Goal: Transaction & Acquisition: Purchase product/service

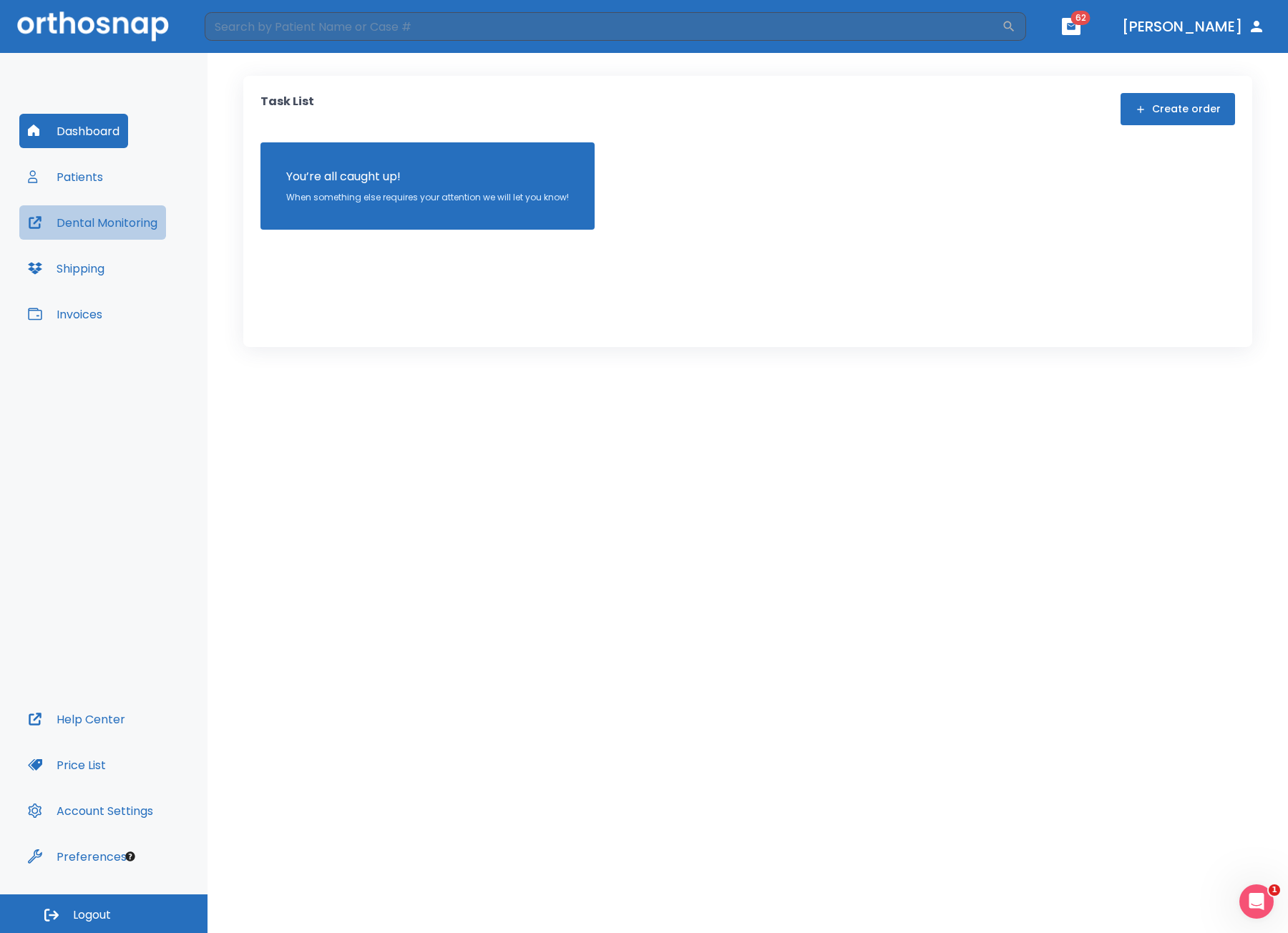
click at [118, 210] on button "Dental Monitoring" at bounding box center [92, 223] width 147 height 34
click at [86, 178] on button "Patients" at bounding box center [64, 176] width 92 height 34
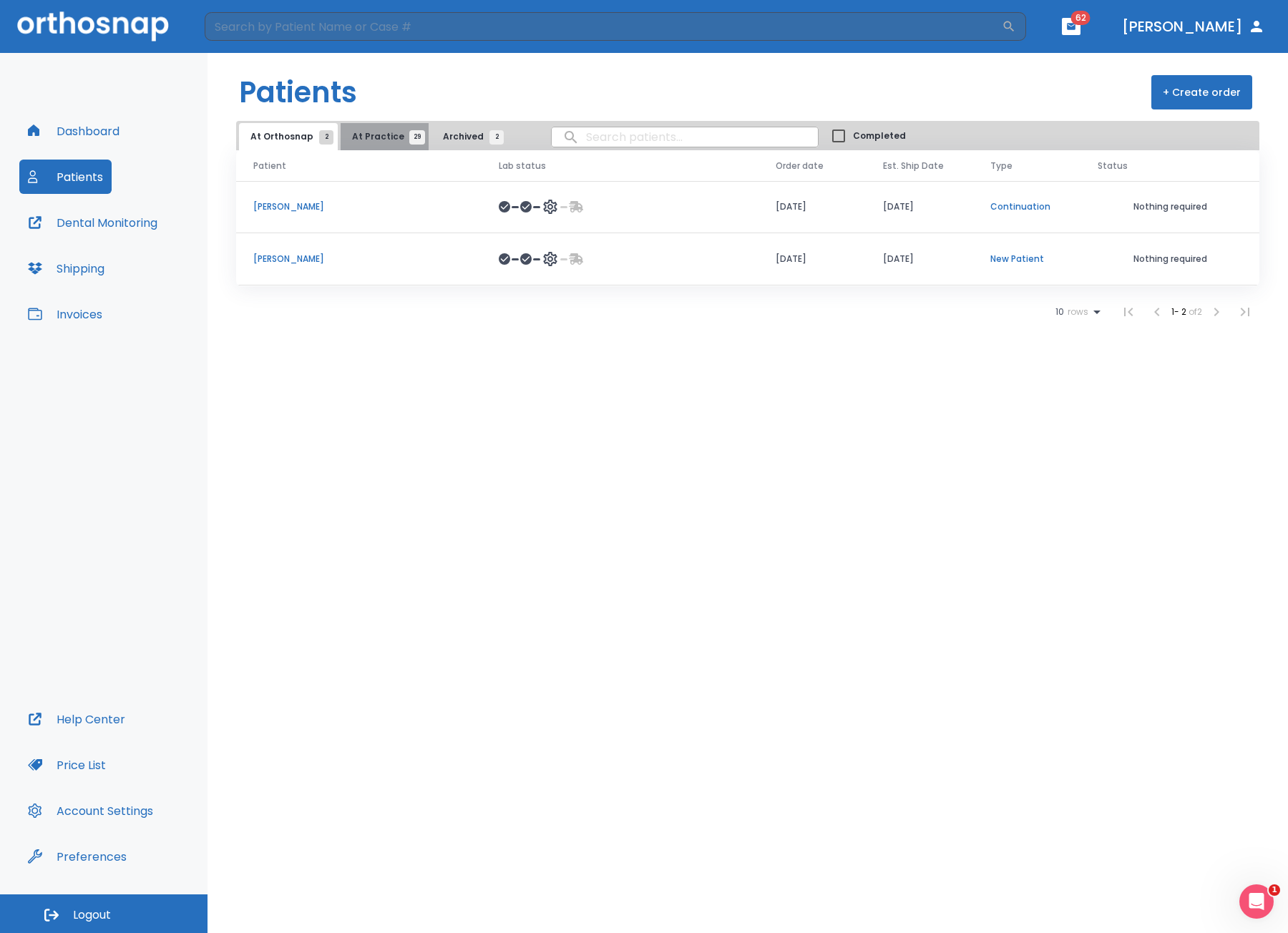
click at [385, 136] on span "At Practice 29" at bounding box center [385, 137] width 65 height 13
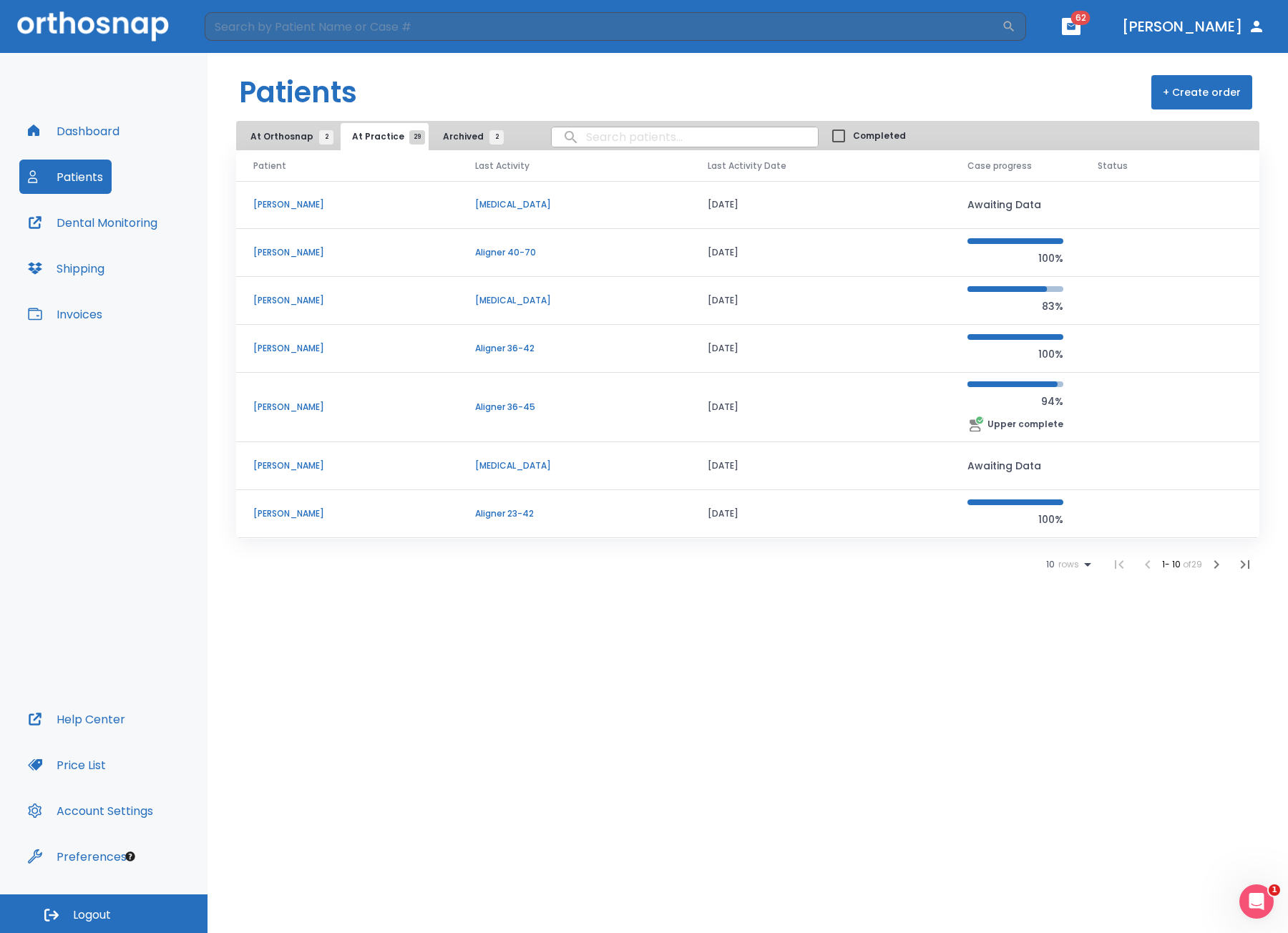
click at [607, 134] on input "search" at bounding box center [685, 136] width 266 height 27
type input "[PERSON_NAME]"
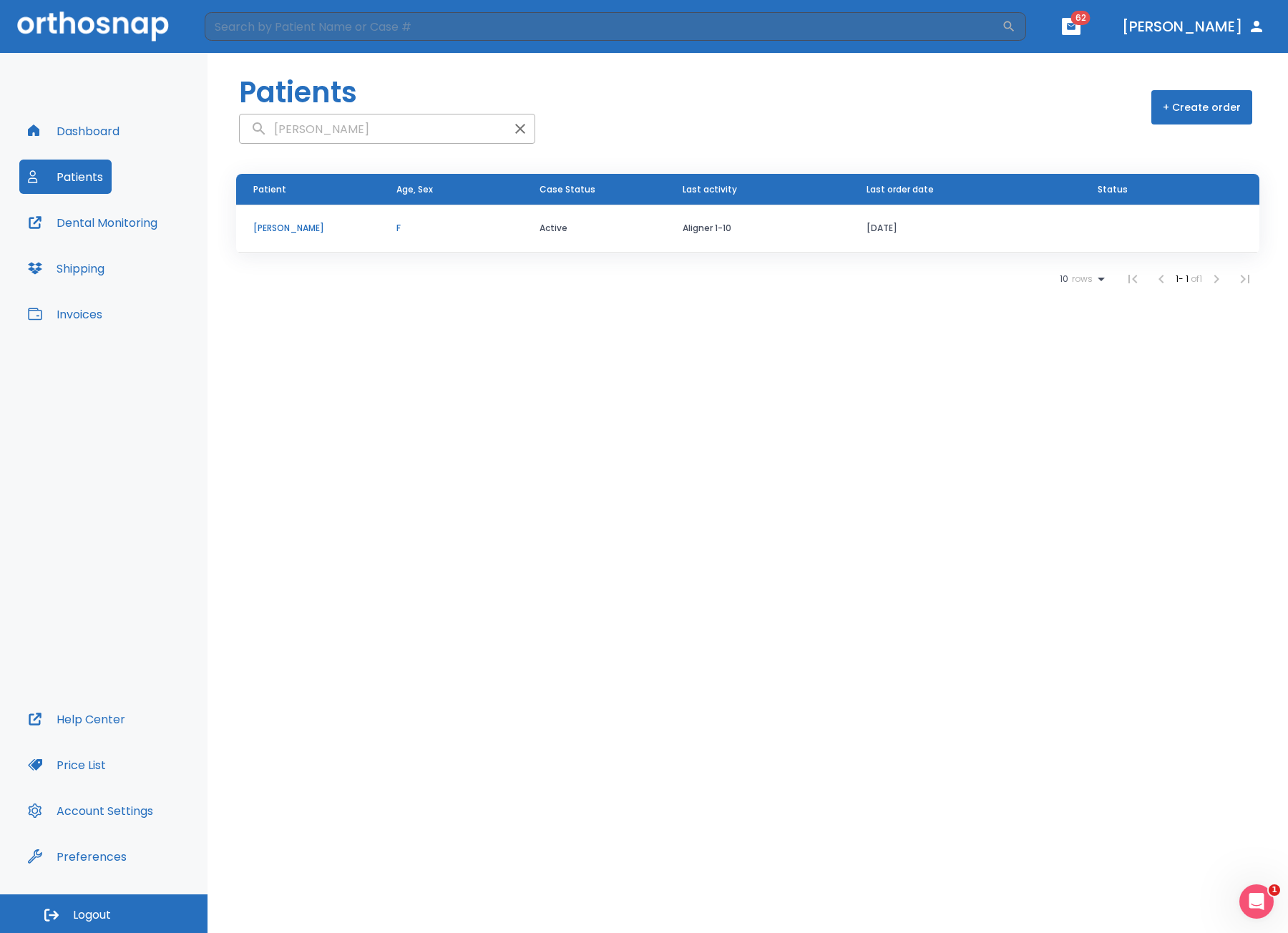
click at [341, 242] on td "[PERSON_NAME]" at bounding box center [307, 228] width 143 height 48
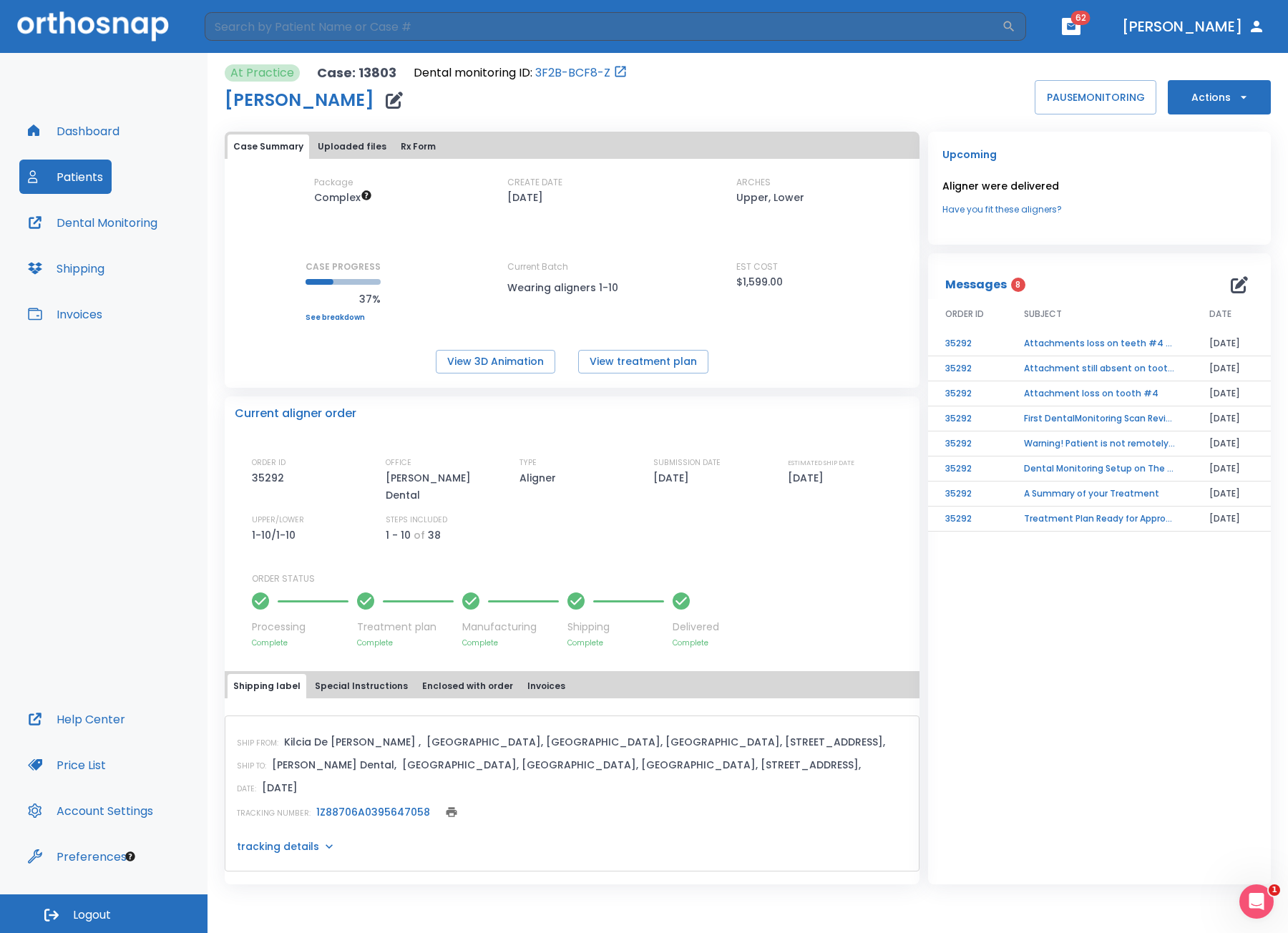
click at [1219, 89] on button "Actions" at bounding box center [1219, 98] width 103 height 34
click at [1201, 214] on p "Order Next Aligners" at bounding box center [1219, 210] width 80 height 13
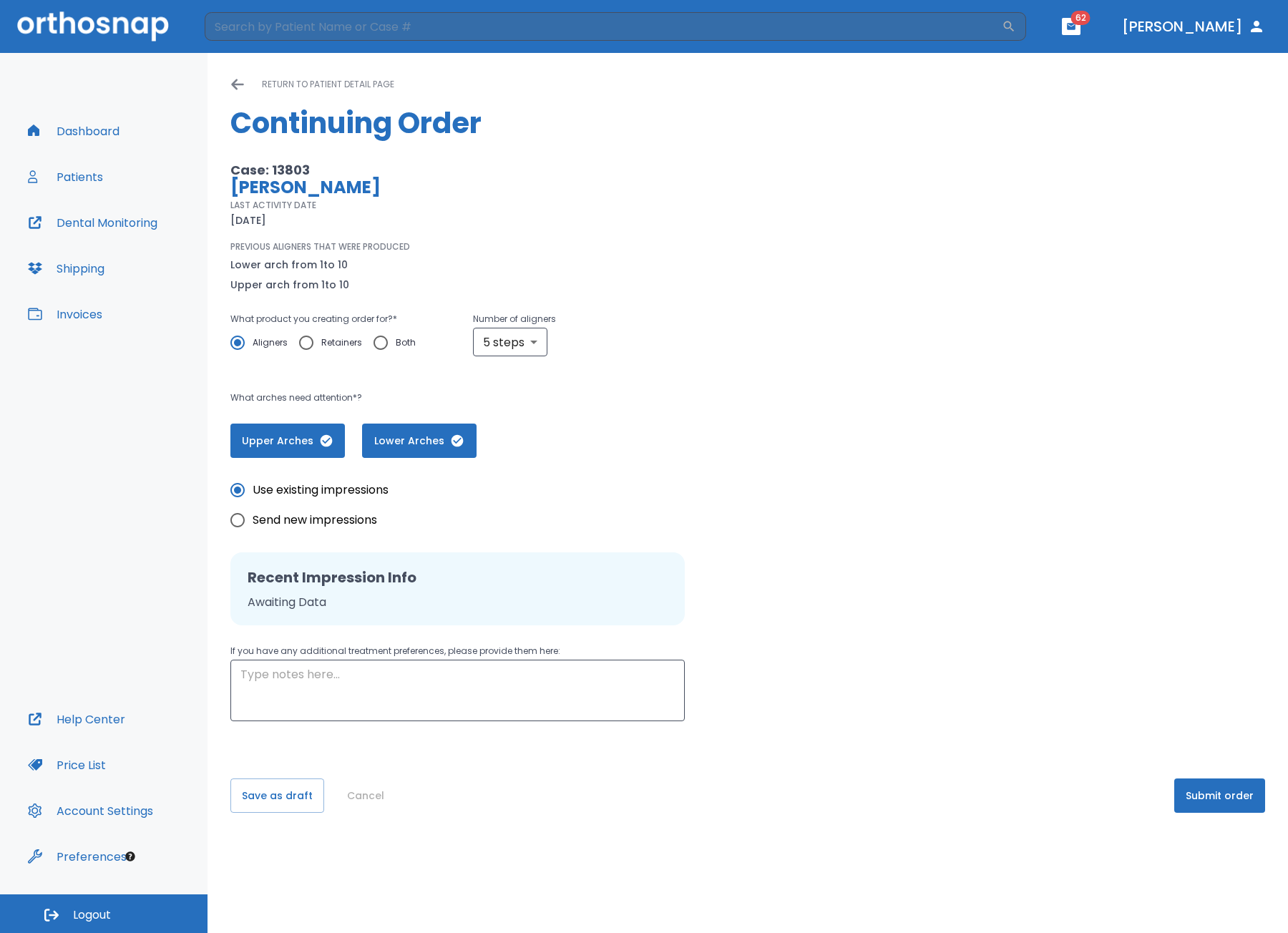
click at [528, 256] on div "PREVIOUS ALIGNERS THAT WERE PRODUCED Lower arch from 1 to 10 Upper arch from 1 …" at bounding box center [532, 267] width 604 height 53
click at [509, 341] on body "​ 62 [PERSON_NAME] Dashboard Patients Dental Monitoring Shipping Invoices Help …" at bounding box center [644, 466] width 1288 height 933
click at [512, 455] on li "10 steps" at bounding box center [509, 452] width 83 height 26
type input "10"
click at [1222, 790] on button "Submit order" at bounding box center [1220, 796] width 91 height 34
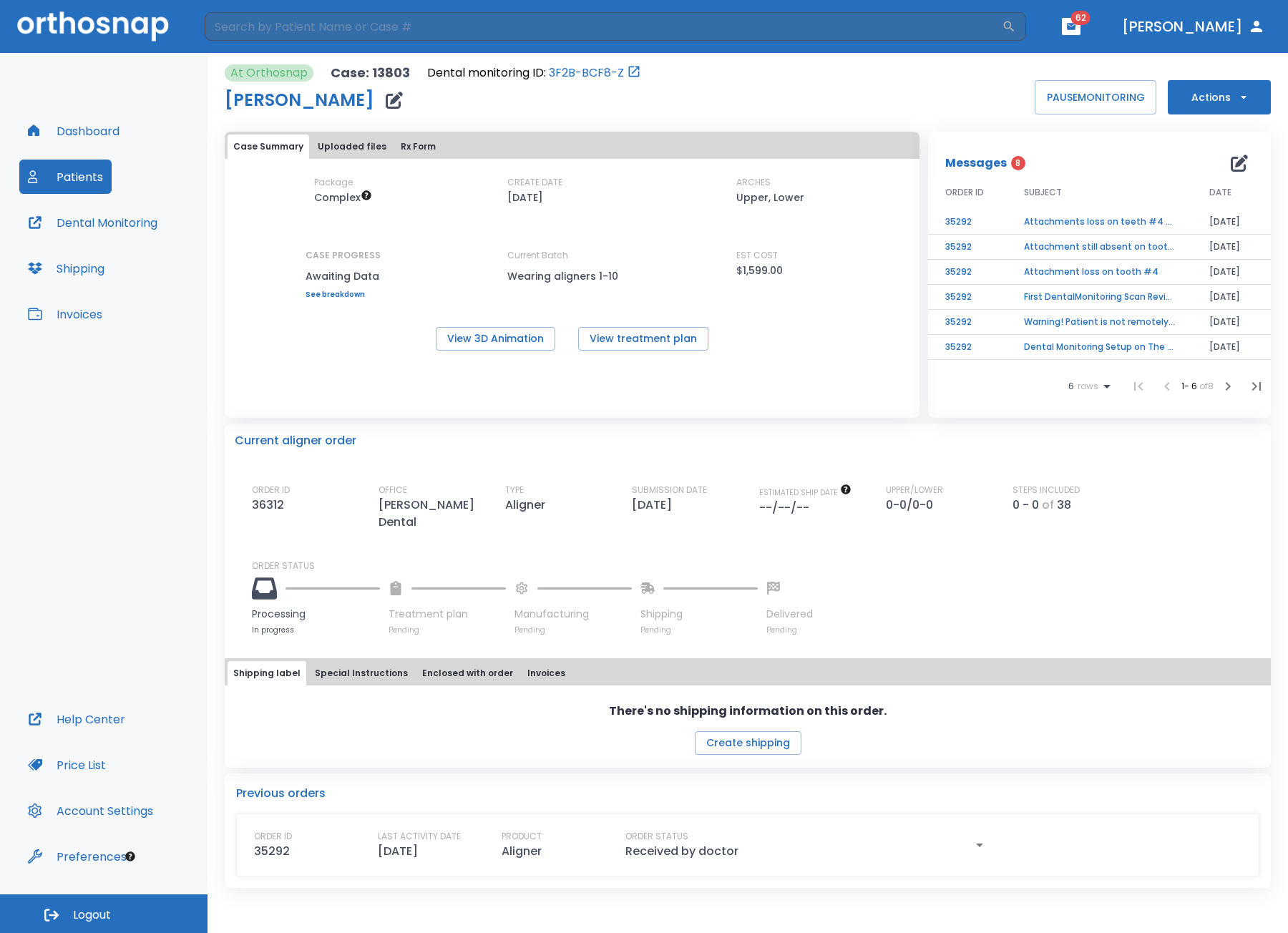
click at [92, 185] on button "Patients" at bounding box center [64, 176] width 92 height 34
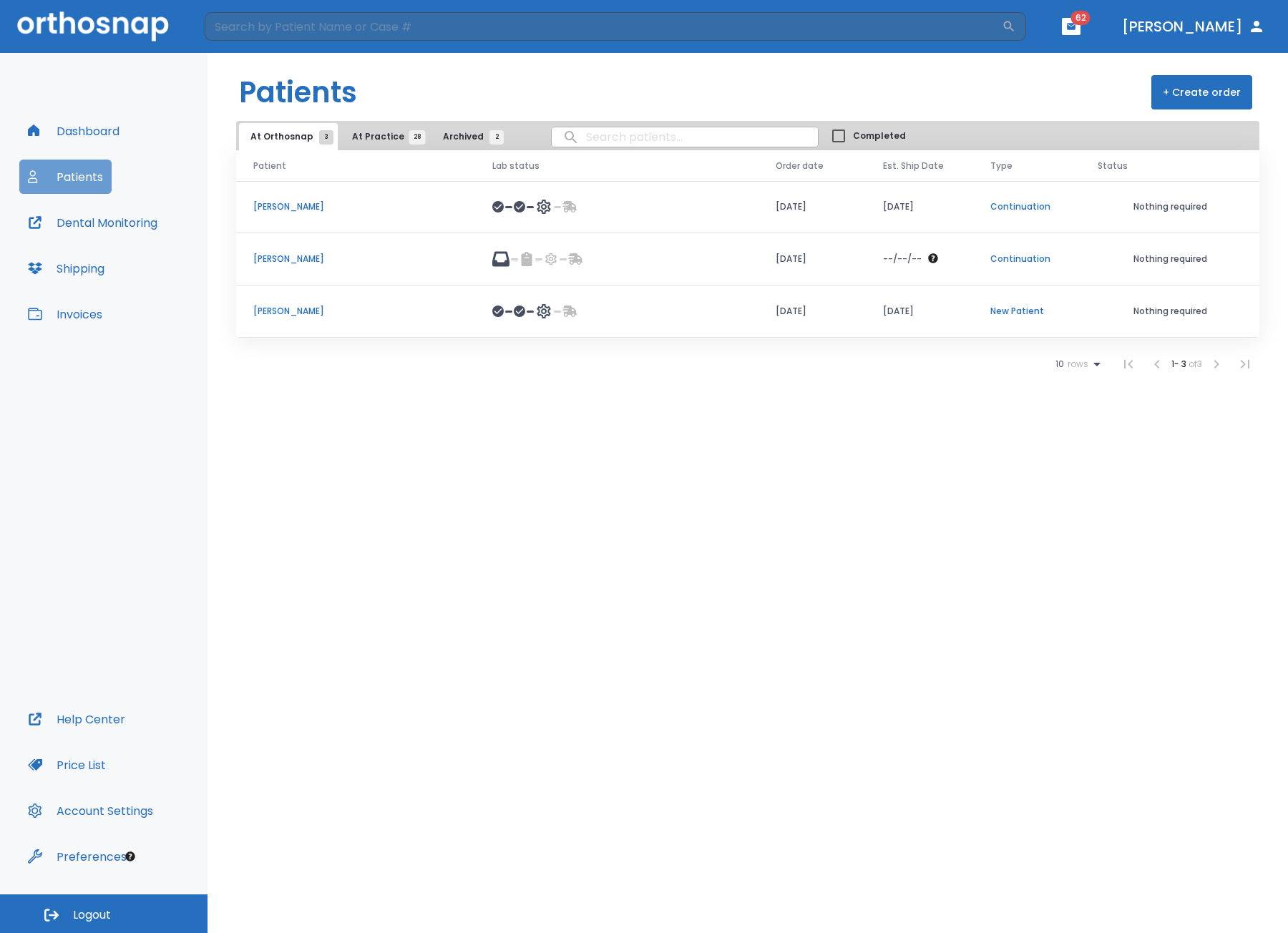
click at [81, 194] on div "Dashboard Patients Dental Monitoring Shipping Invoices" at bounding box center [103, 407] width 169 height 588
click at [382, 131] on span "At Practice 28" at bounding box center [385, 137] width 65 height 13
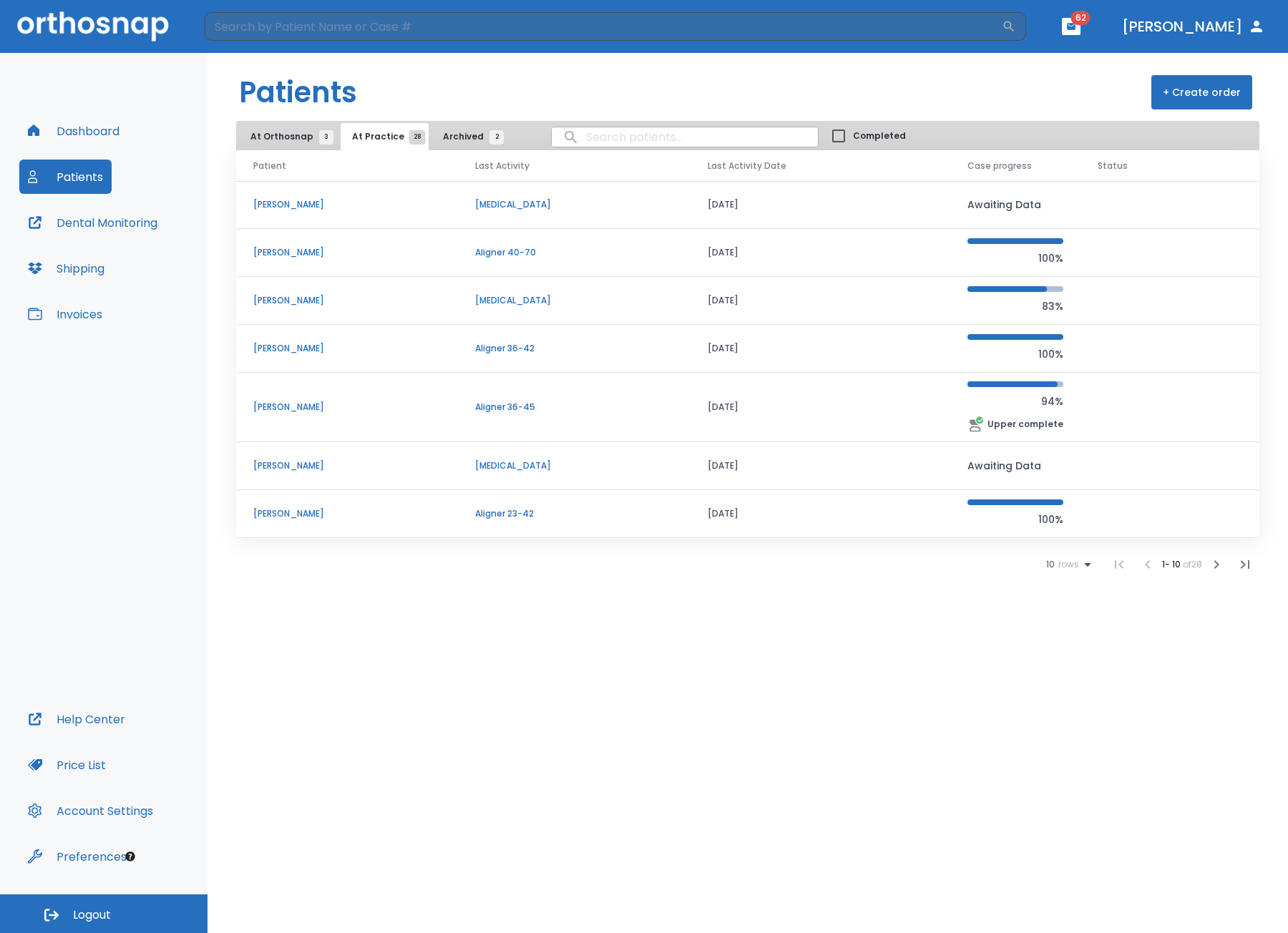
click at [604, 139] on input "search" at bounding box center [685, 136] width 266 height 27
type input "[PERSON_NAME]"
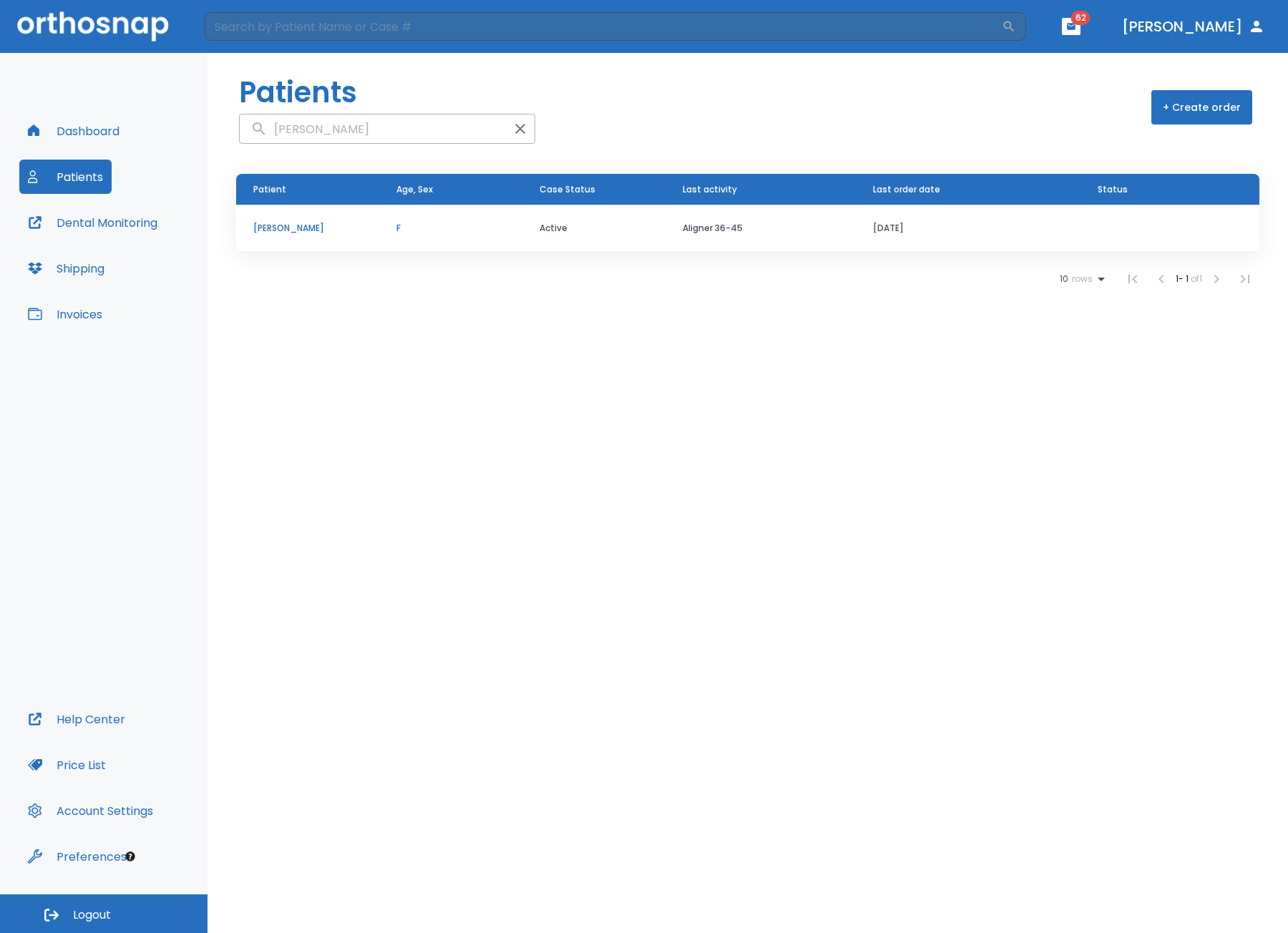
click at [526, 236] on td "Active" at bounding box center [594, 228] width 143 height 48
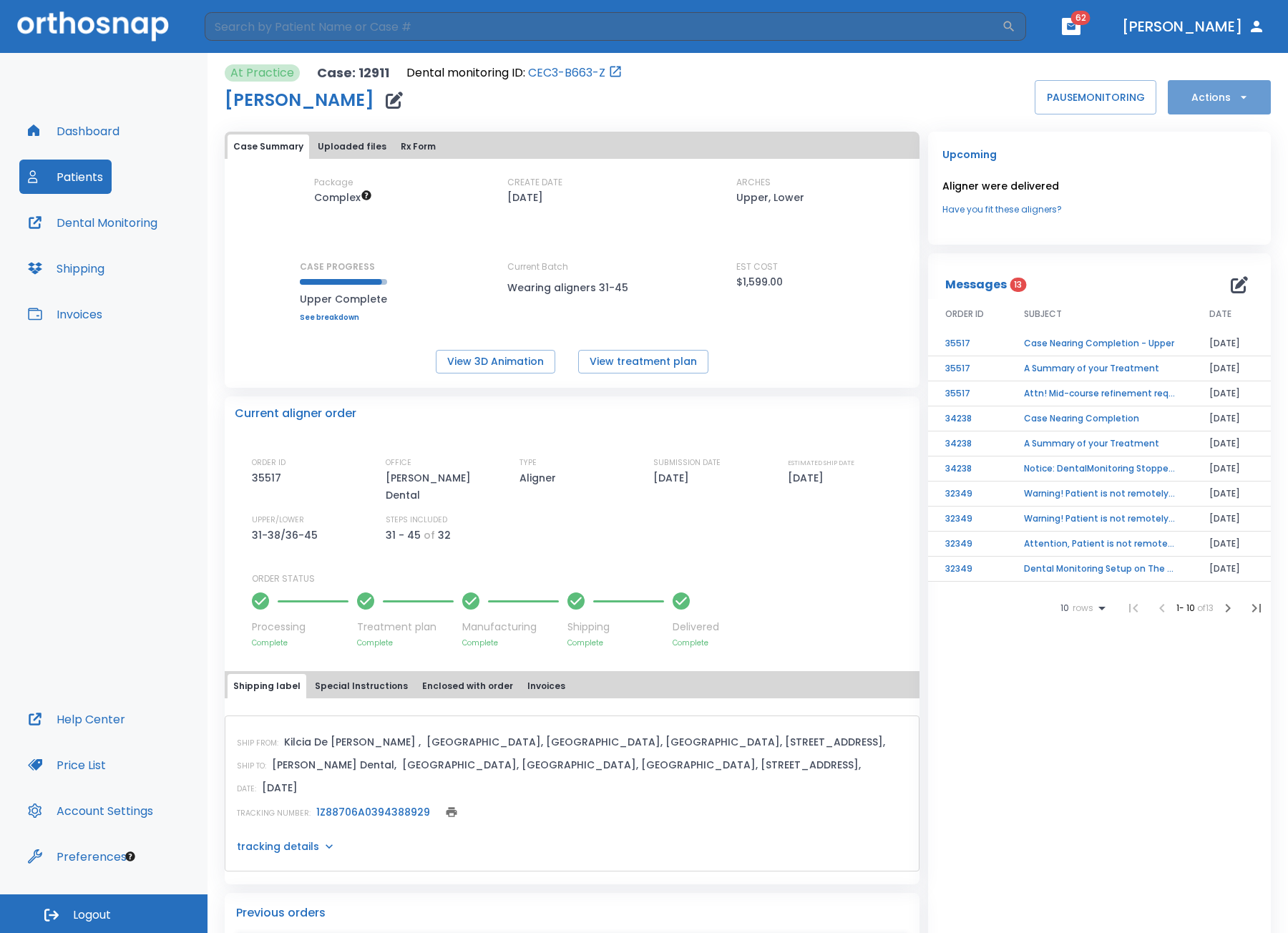
click at [1223, 99] on button "Actions" at bounding box center [1219, 98] width 103 height 34
click at [1212, 211] on p "Order Next Aligners" at bounding box center [1209, 210] width 80 height 13
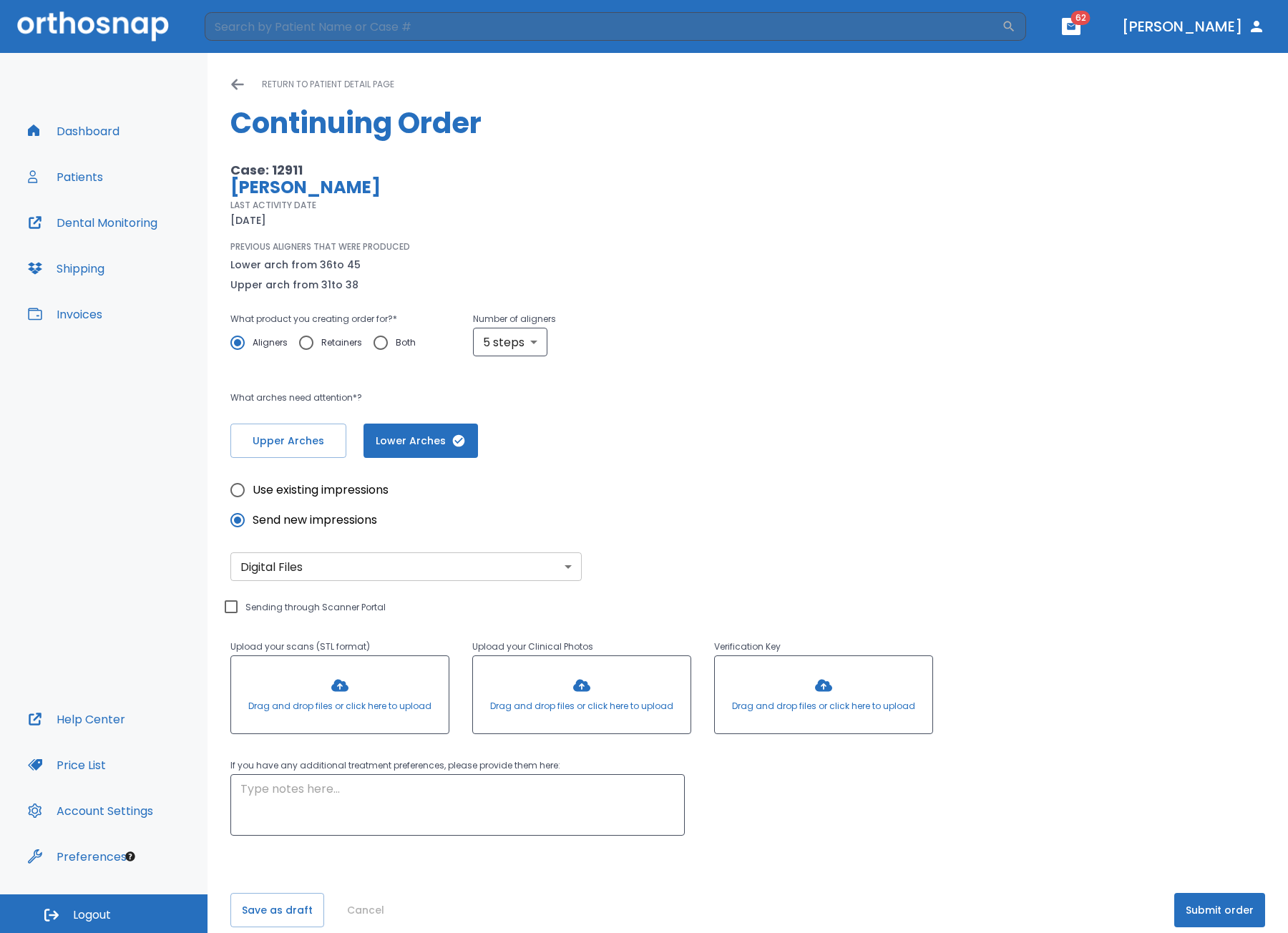
click at [528, 239] on div "Case: 12911 [PERSON_NAME] LAST ACTIVITY DATE [DATE] PREVIOUS ALIGNERS THAT WERE…" at bounding box center [532, 227] width 604 height 132
click at [521, 338] on body "​ 62 [PERSON_NAME] Dashboard Patients Dental Monitoring Shipping Invoices Help …" at bounding box center [644, 466] width 1288 height 933
click at [526, 454] on li "10 steps" at bounding box center [509, 452] width 83 height 26
type input "10"
click at [879, 467] on div "Use existing impressions Send new impressions Digital Files digital ​ Sending t…" at bounding box center [747, 647] width 1035 height 378
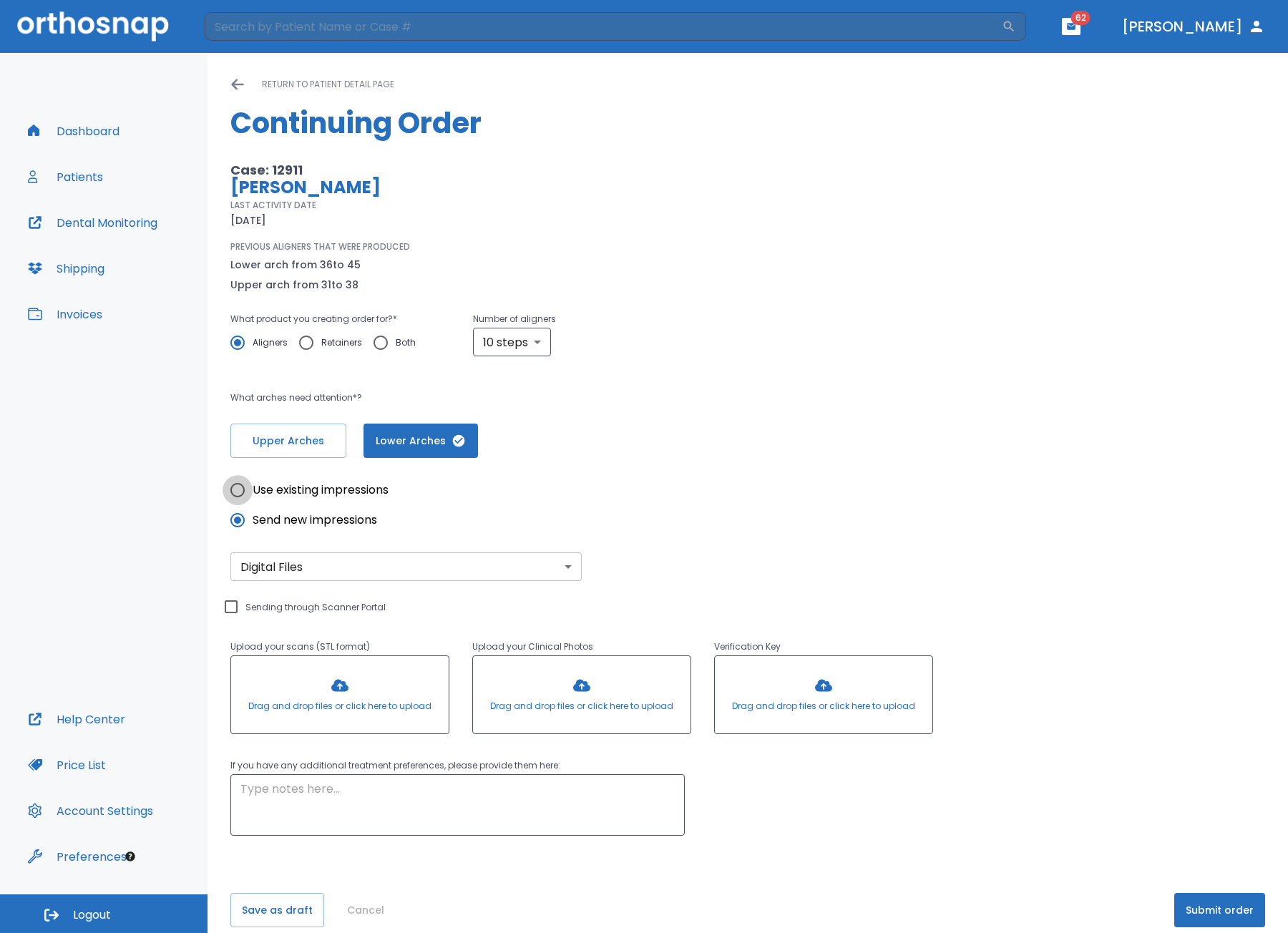
click at [239, 492] on input "Use existing impressions" at bounding box center [238, 491] width 30 height 30
radio input "true"
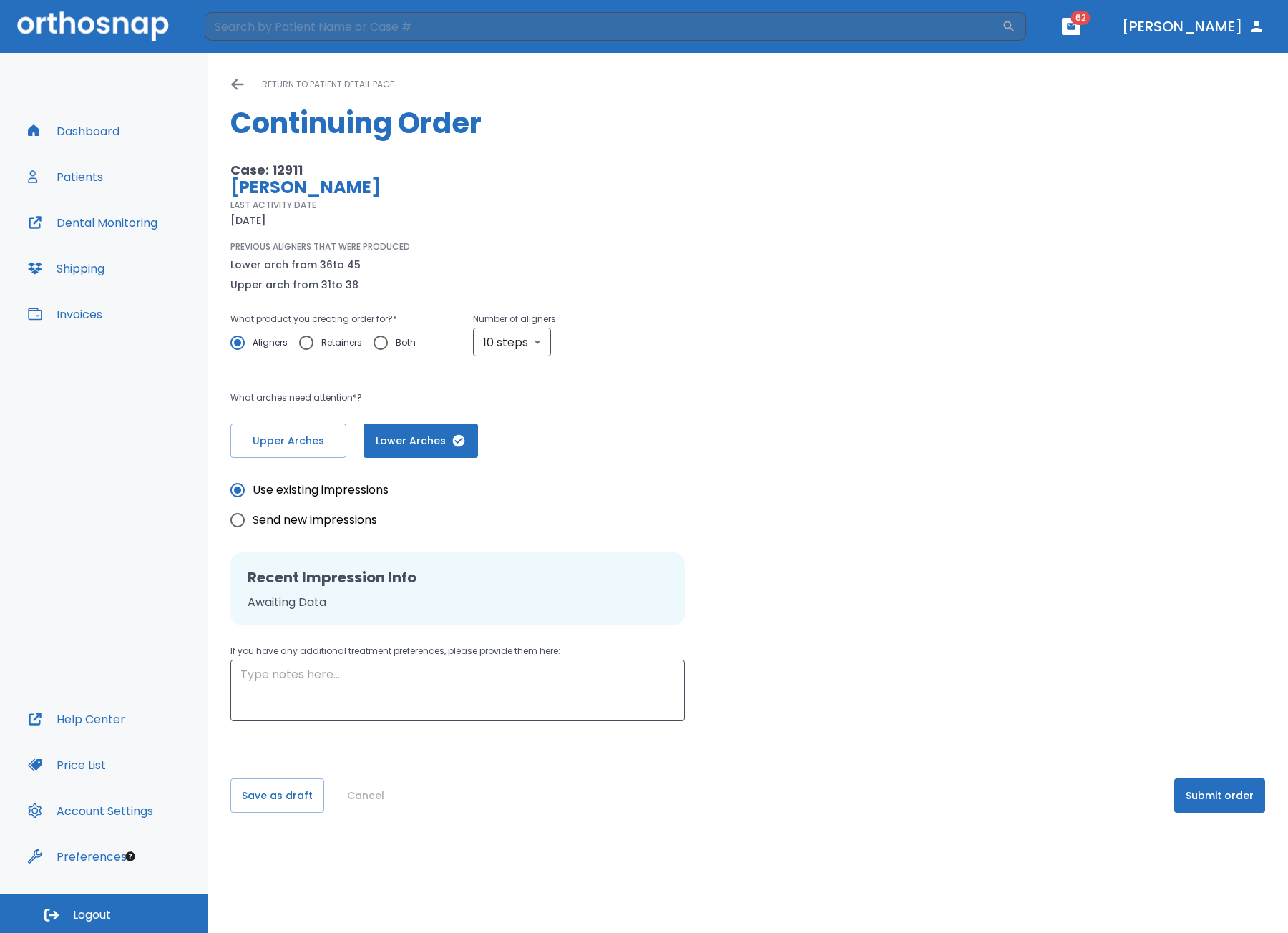
click at [235, 84] on icon at bounding box center [237, 84] width 12 height 10
